Goal: Information Seeking & Learning: Learn about a topic

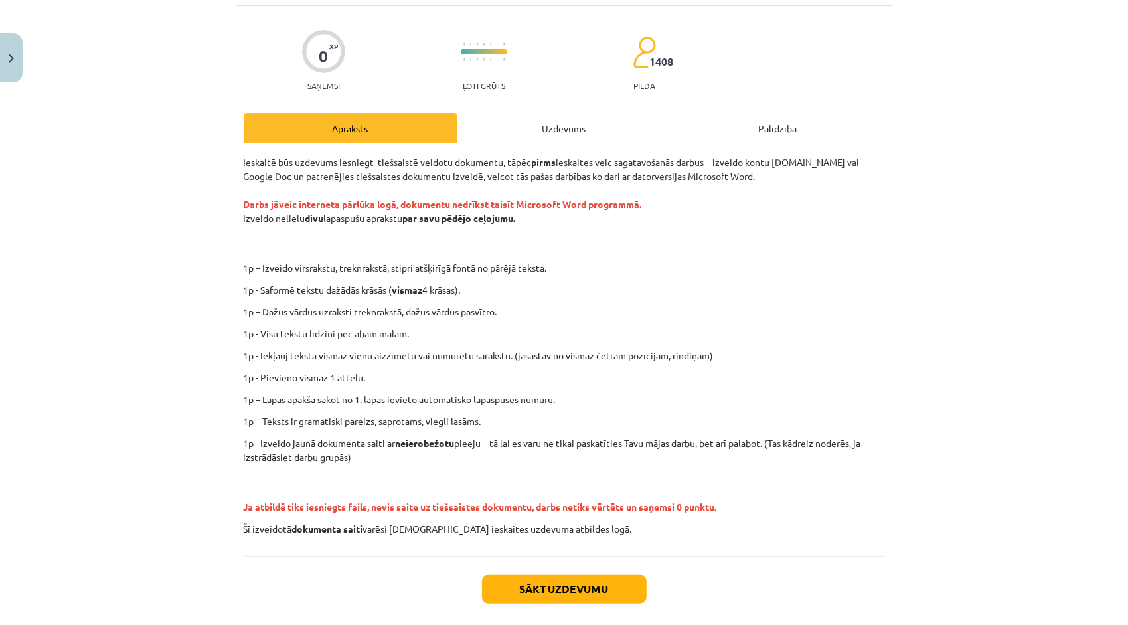
scroll to position [80, 0]
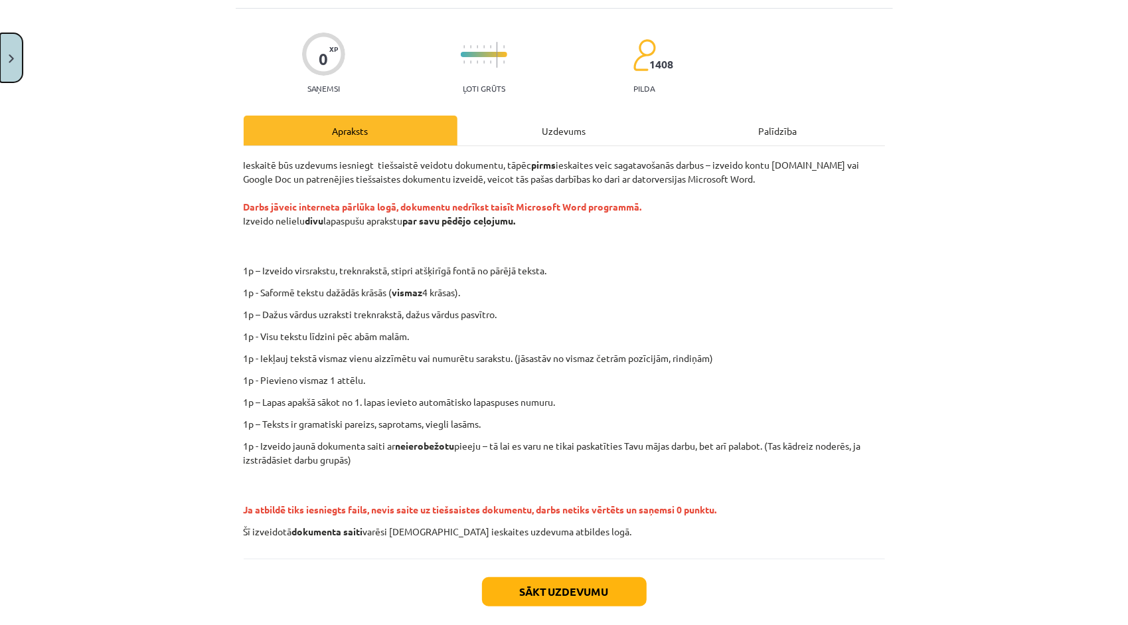
click at [18, 64] on button "Close" at bounding box center [11, 57] width 23 height 49
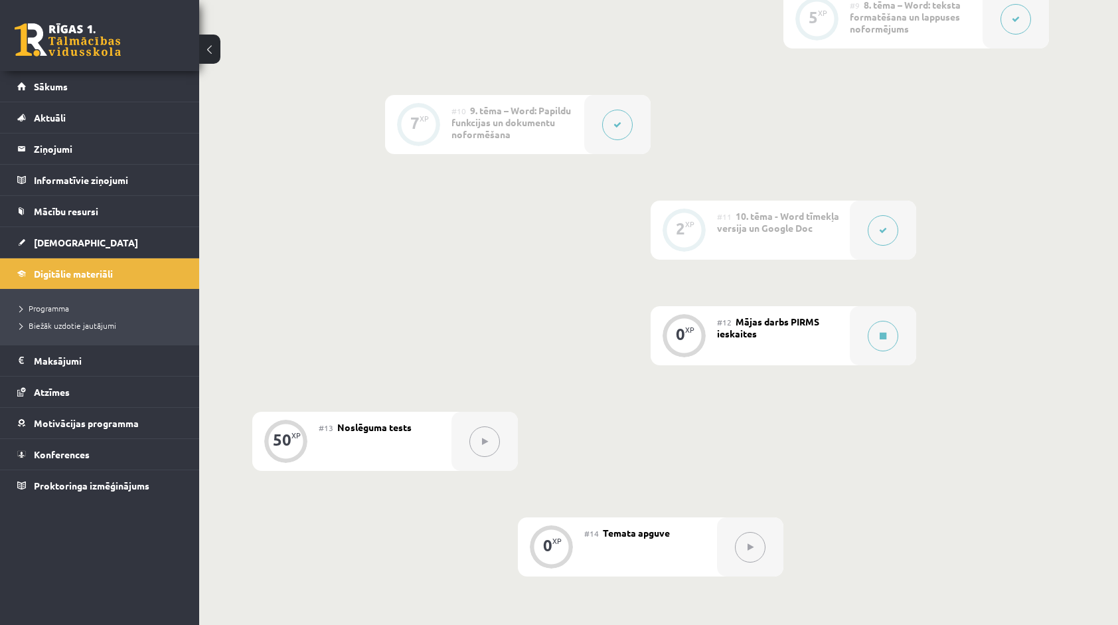
click at [864, 223] on div at bounding box center [883, 229] width 66 height 59
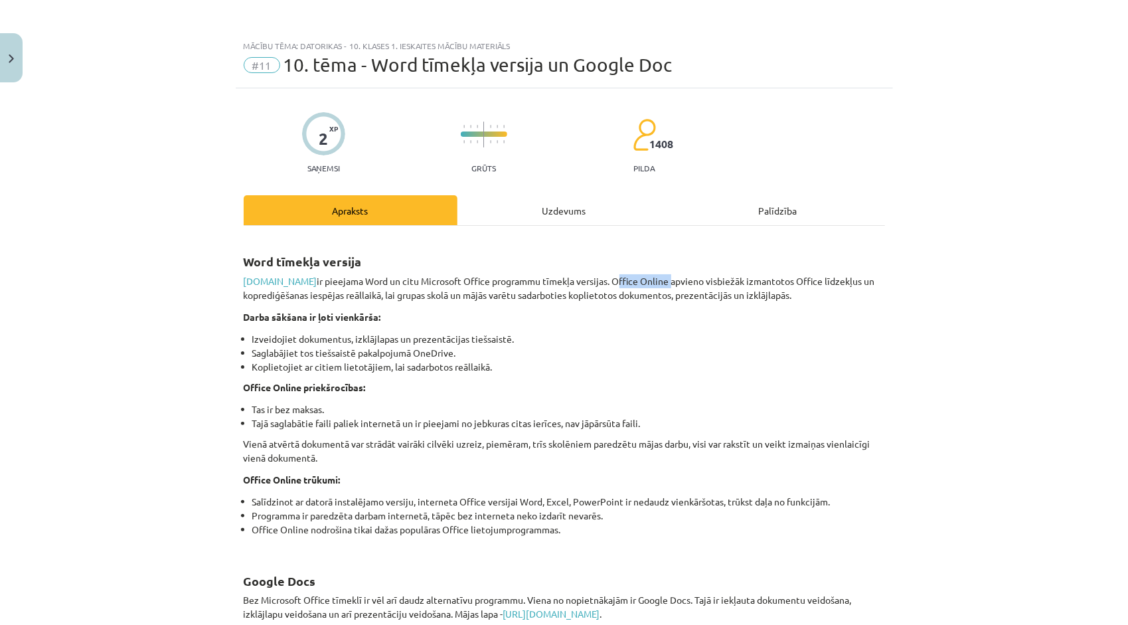
drag, startPoint x: 605, startPoint y: 281, endPoint x: 663, endPoint y: 283, distance: 57.8
click at [663, 283] on p "[DOMAIN_NAME] ir pieejama Word un citu Microsoft Office programmu tīmekļa versi…" at bounding box center [564, 288] width 641 height 28
copy p "Office Online"
click at [702, 282] on p "[DOMAIN_NAME] ir pieejama Word un citu Microsoft Office programmu tīmekļa versi…" at bounding box center [564, 288] width 641 height 28
click at [17, 57] on button "Close" at bounding box center [11, 57] width 23 height 49
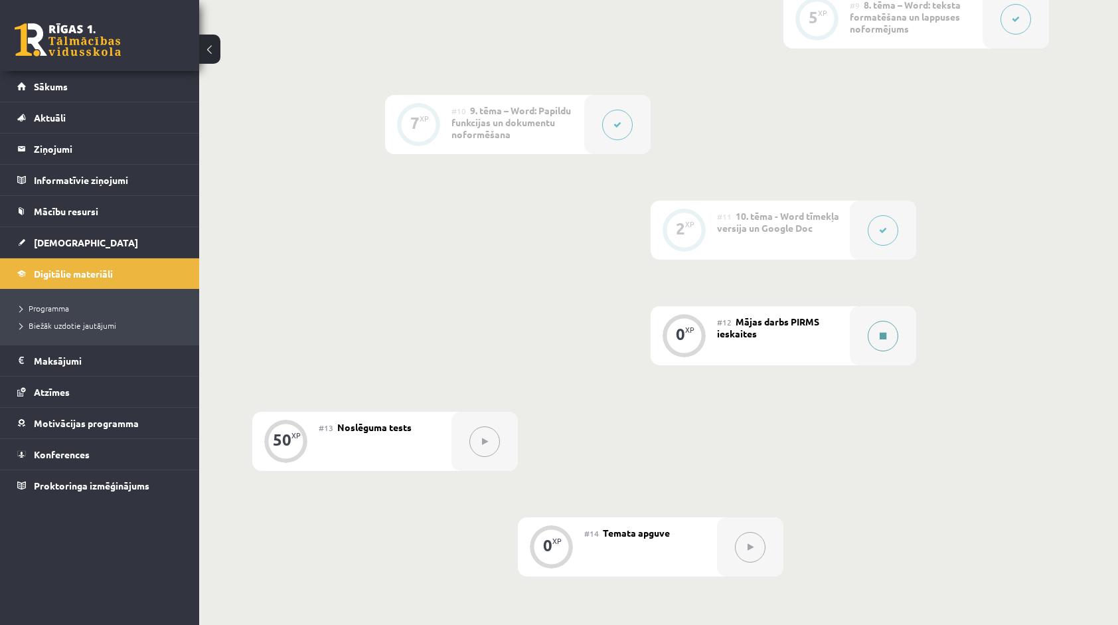
click at [887, 325] on button at bounding box center [883, 336] width 31 height 31
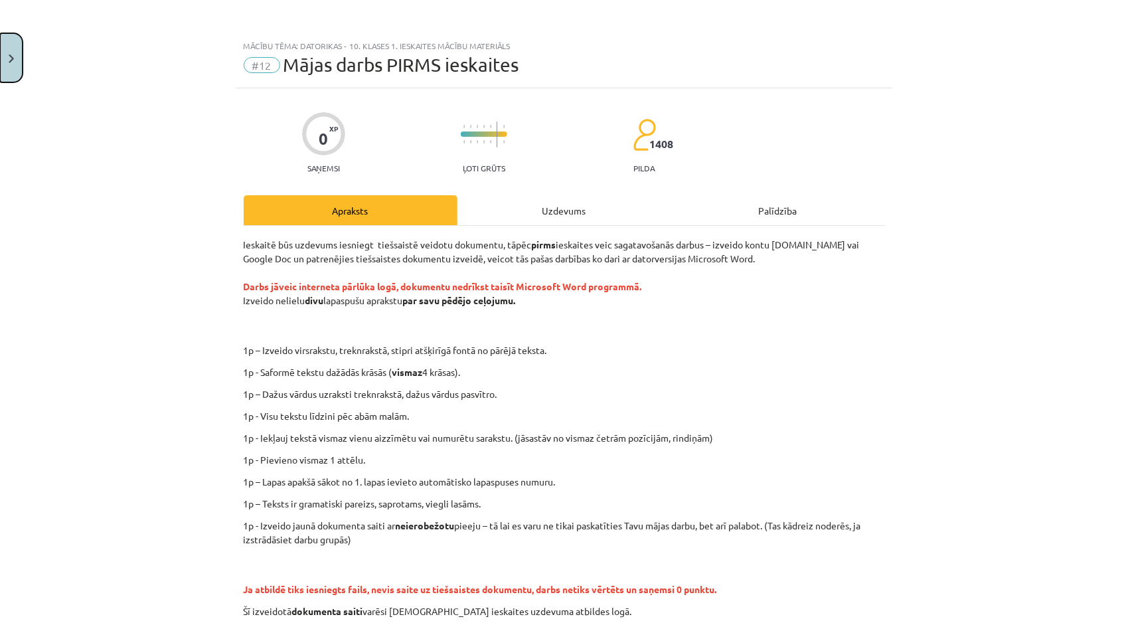
click at [12, 42] on button "Close" at bounding box center [11, 57] width 23 height 49
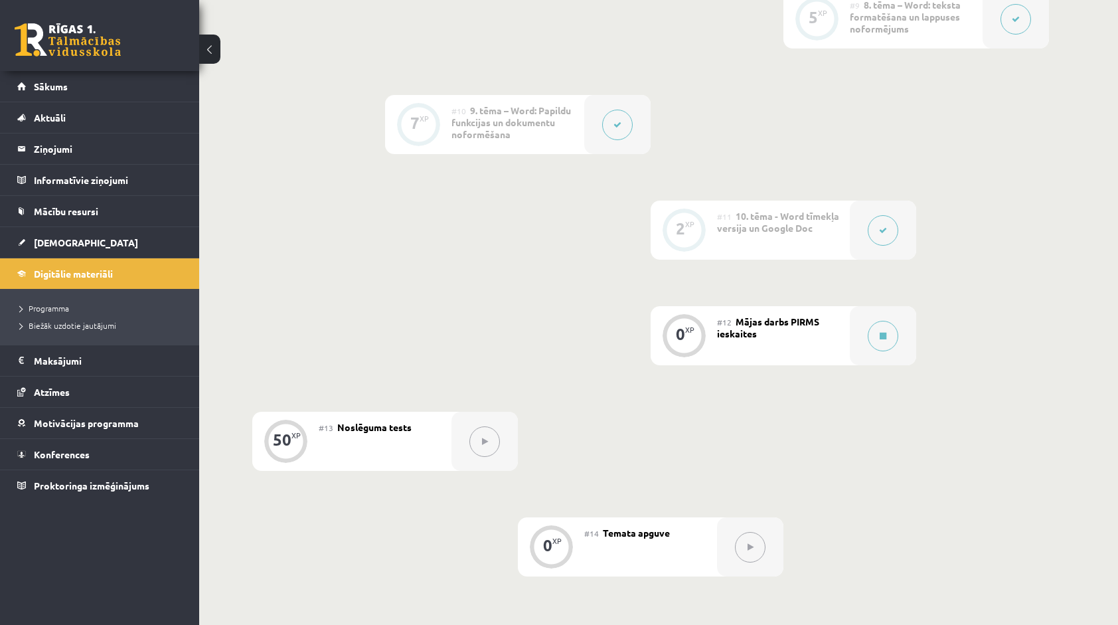
click at [791, 244] on div "#11 10. tēma - Word tīmekļa versija un Google Doc" at bounding box center [783, 229] width 133 height 59
click at [880, 232] on icon at bounding box center [883, 230] width 8 height 8
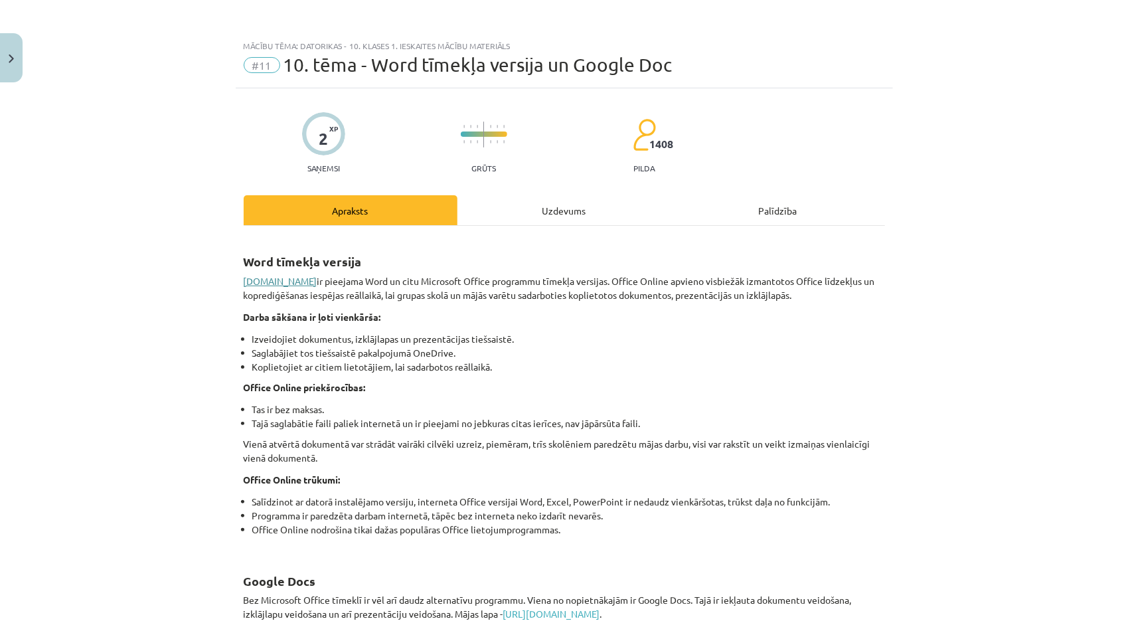
click at [271, 277] on link "[DOMAIN_NAME]" at bounding box center [281, 281] width 74 height 12
